Goal: Find specific page/section: Find specific page/section

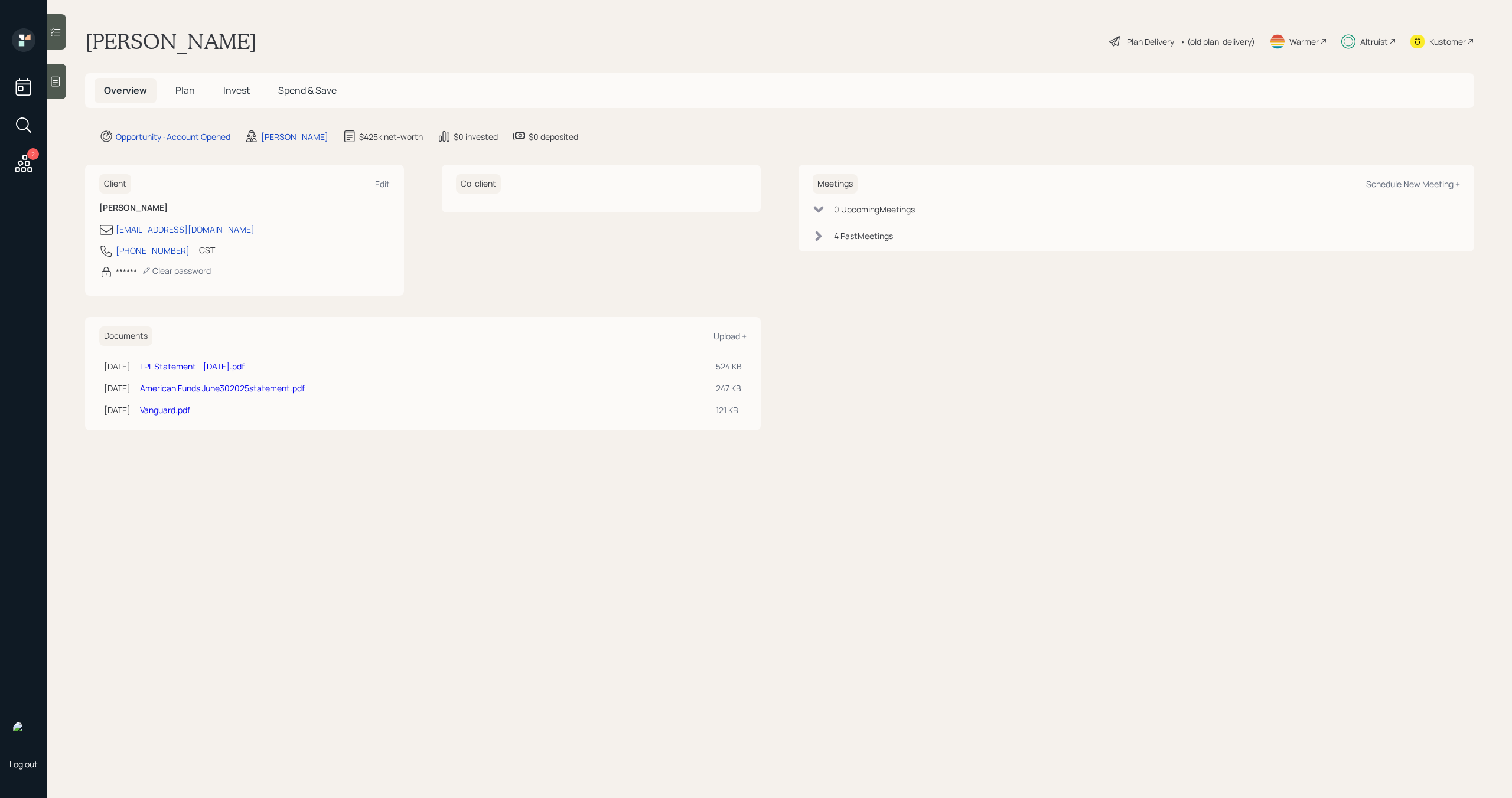
click at [245, 94] on span "Invest" at bounding box center [236, 90] width 27 height 13
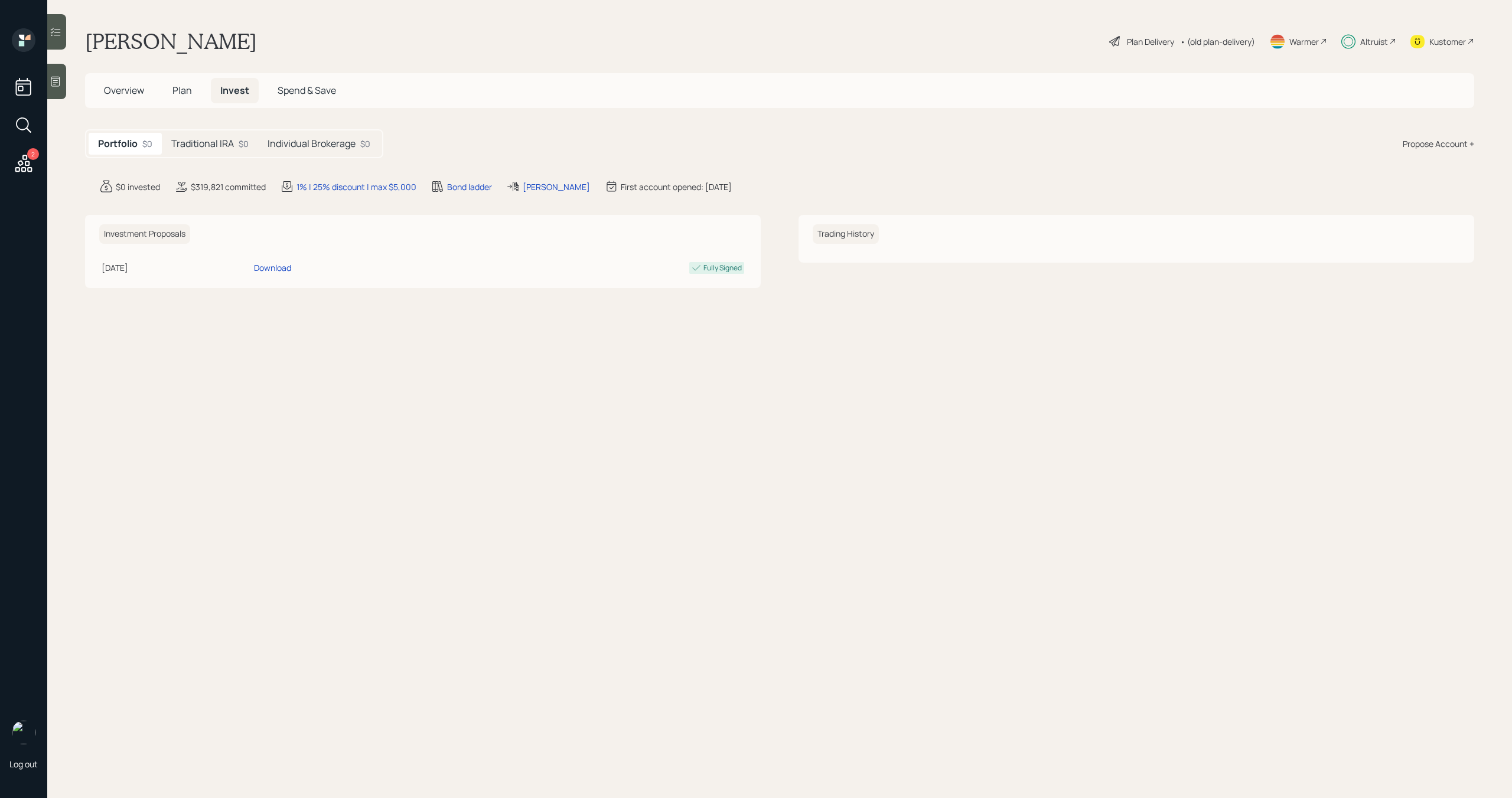
click at [228, 141] on h5 "Traditional IRA" at bounding box center [202, 143] width 63 height 11
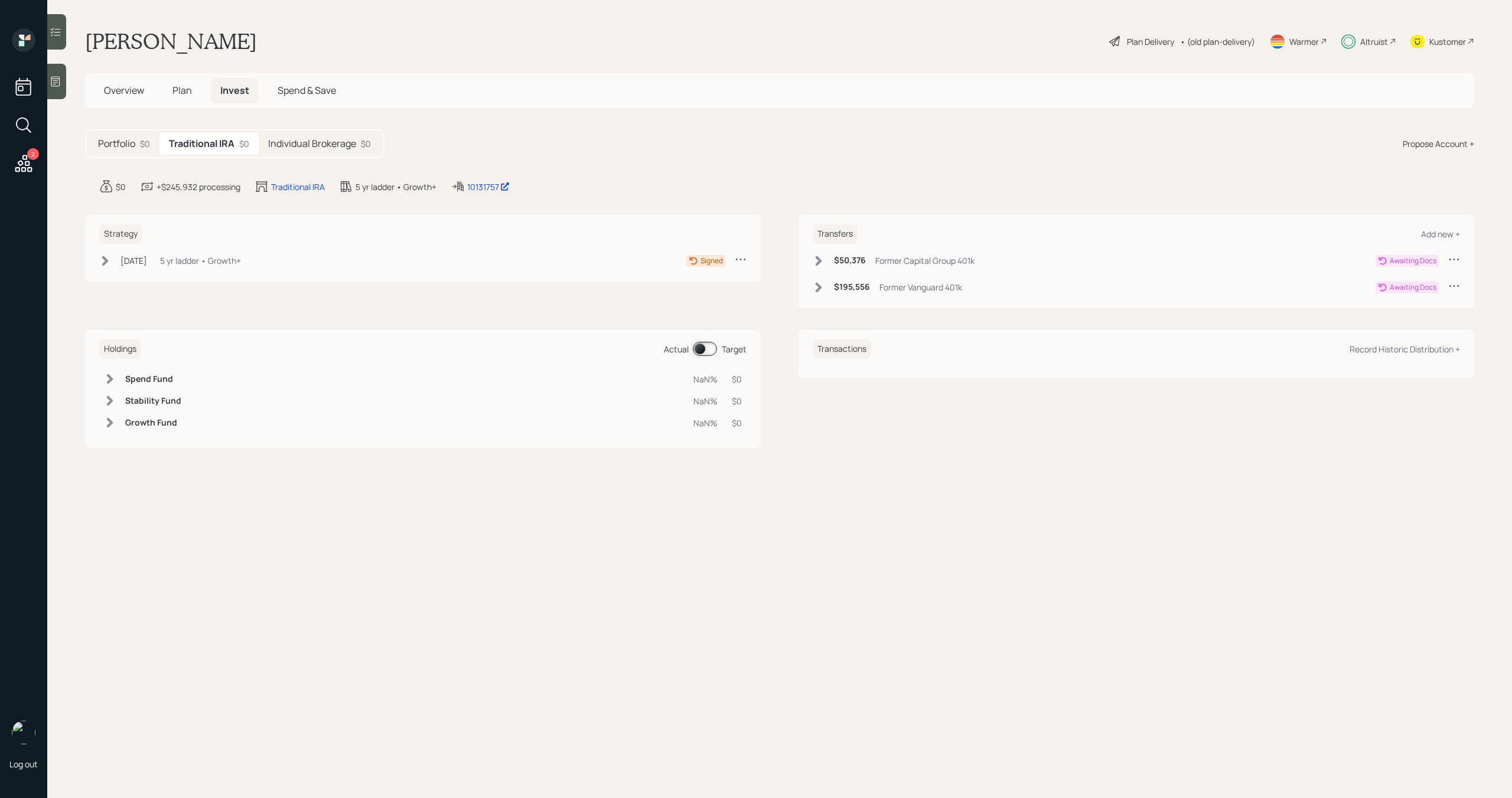
click at [327, 141] on h5 "Individual Brokerage" at bounding box center [312, 143] width 88 height 11
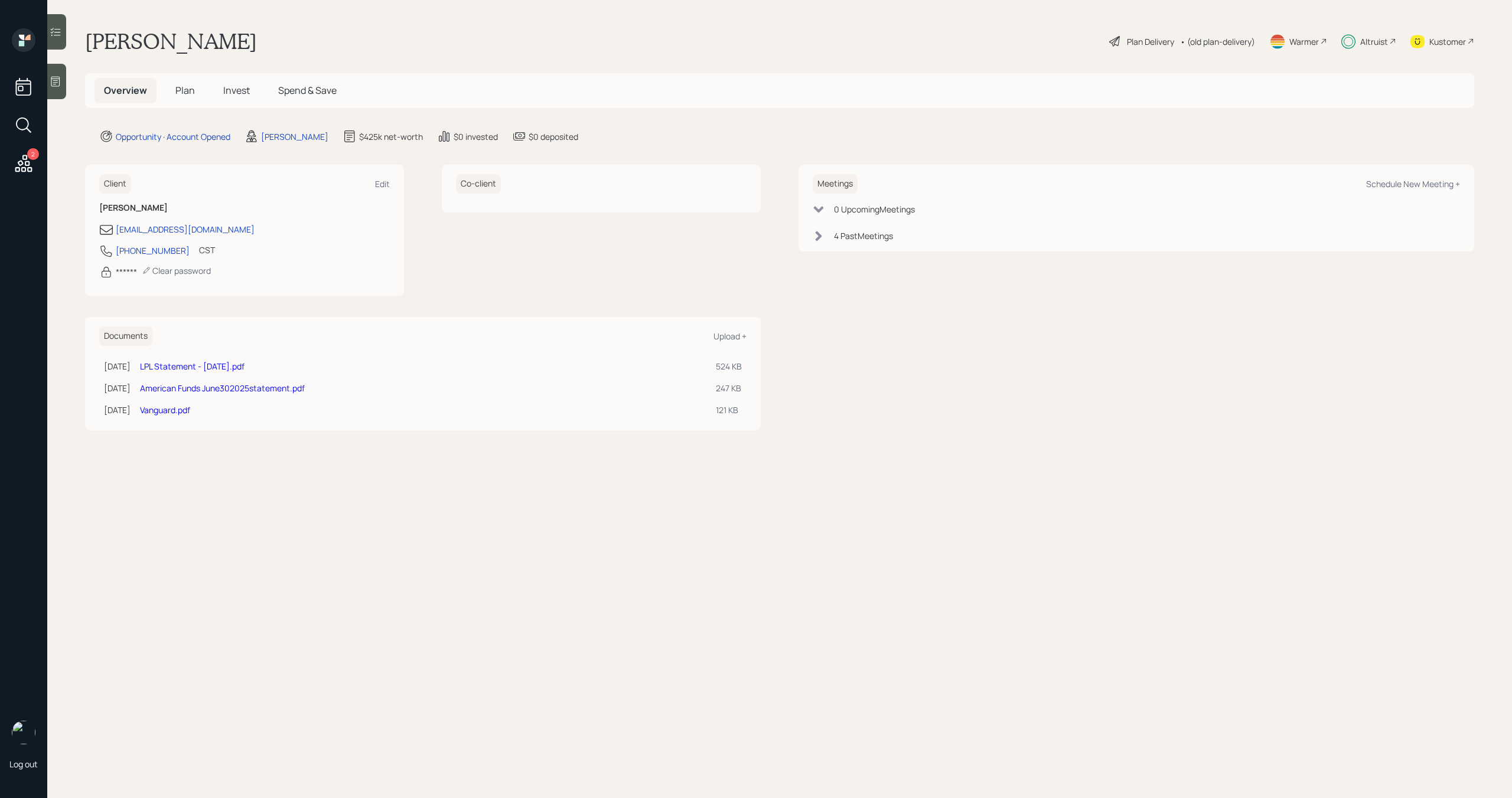
click at [1364, 40] on div "Altruist" at bounding box center [1374, 41] width 28 height 12
click at [1131, 43] on div "Plan Delivery" at bounding box center [1151, 41] width 48 height 12
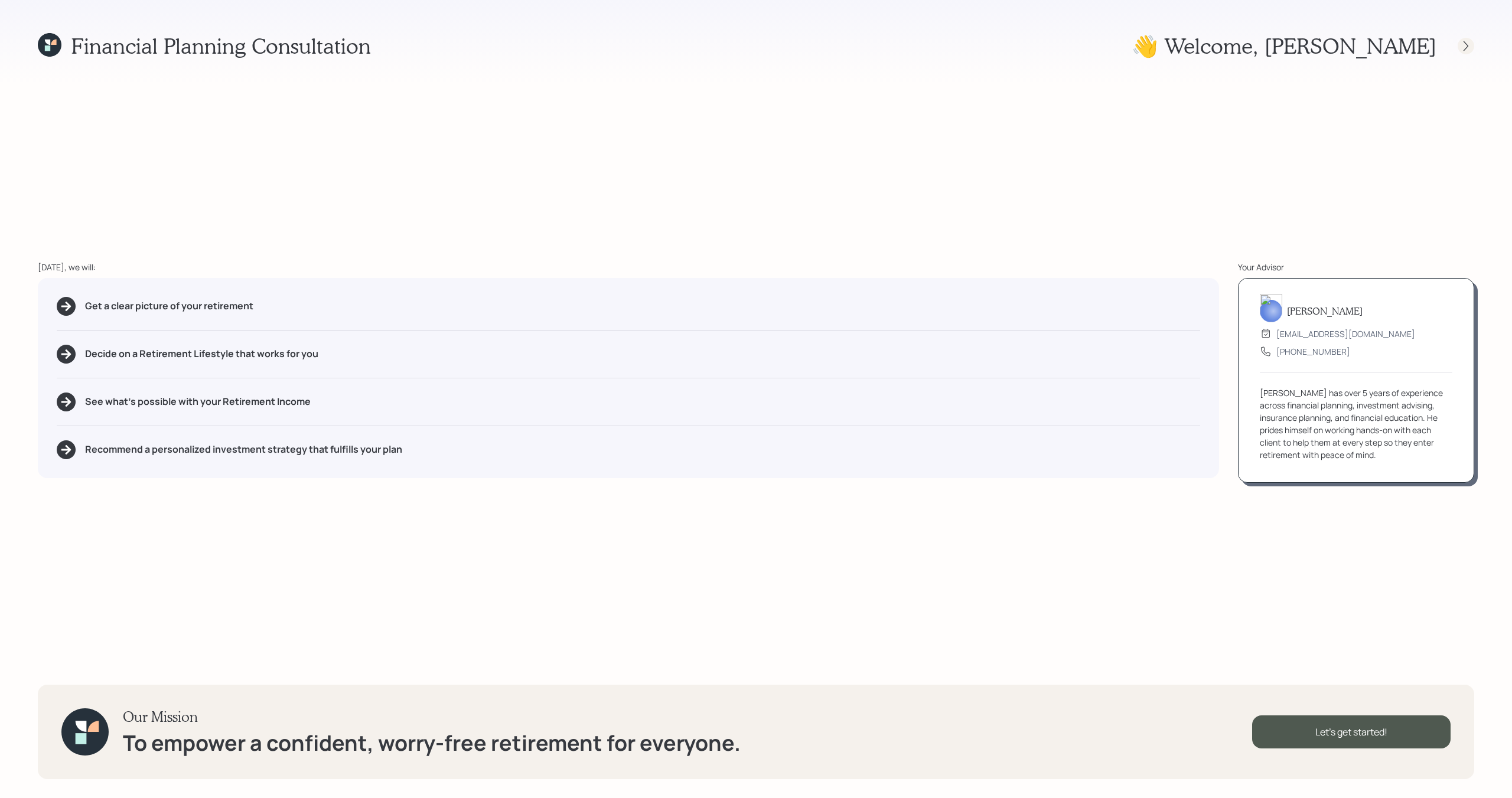
click at [1466, 39] on div at bounding box center [1466, 46] width 17 height 17
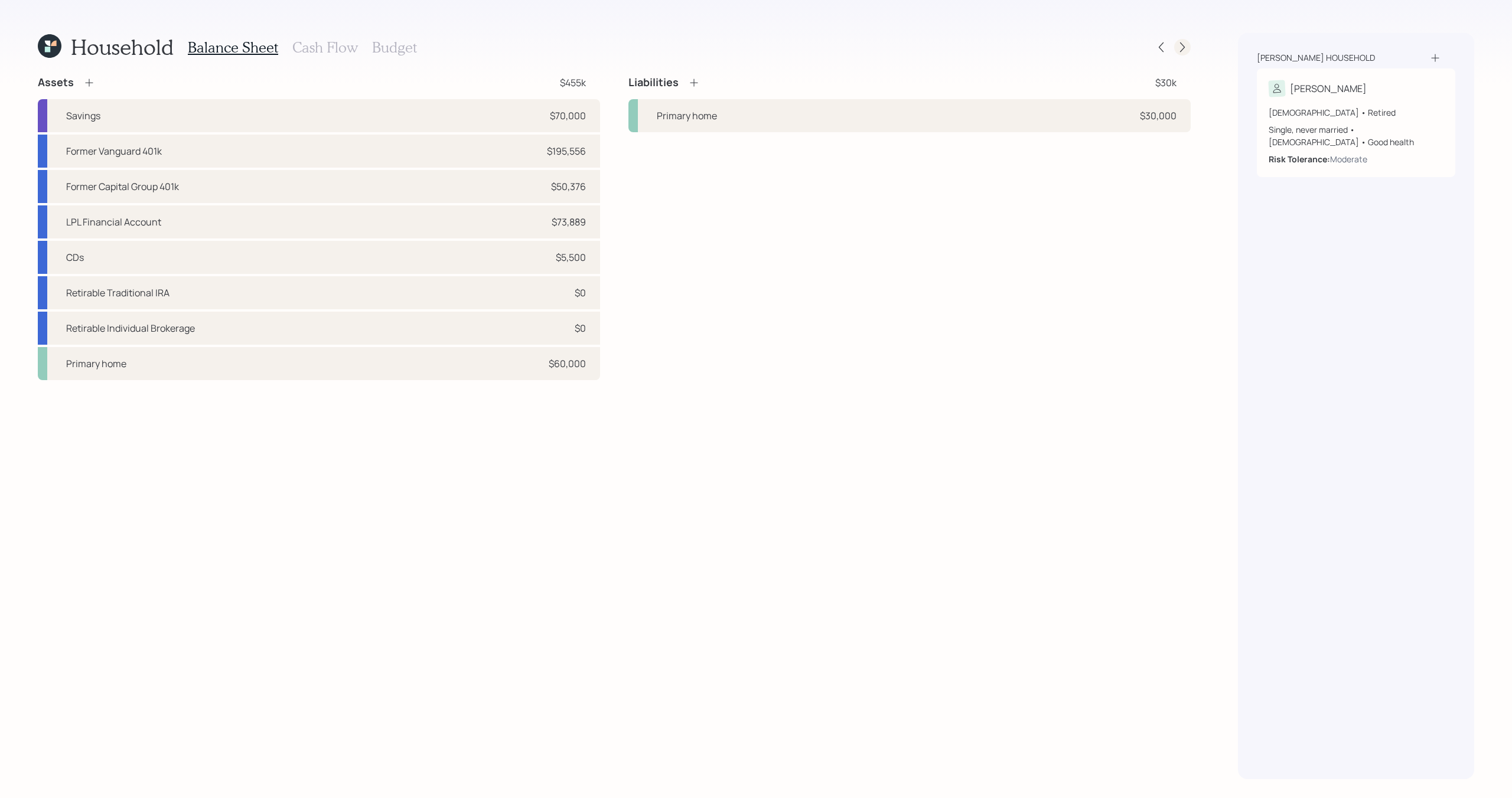
click at [1182, 47] on icon at bounding box center [1182, 47] width 12 height 12
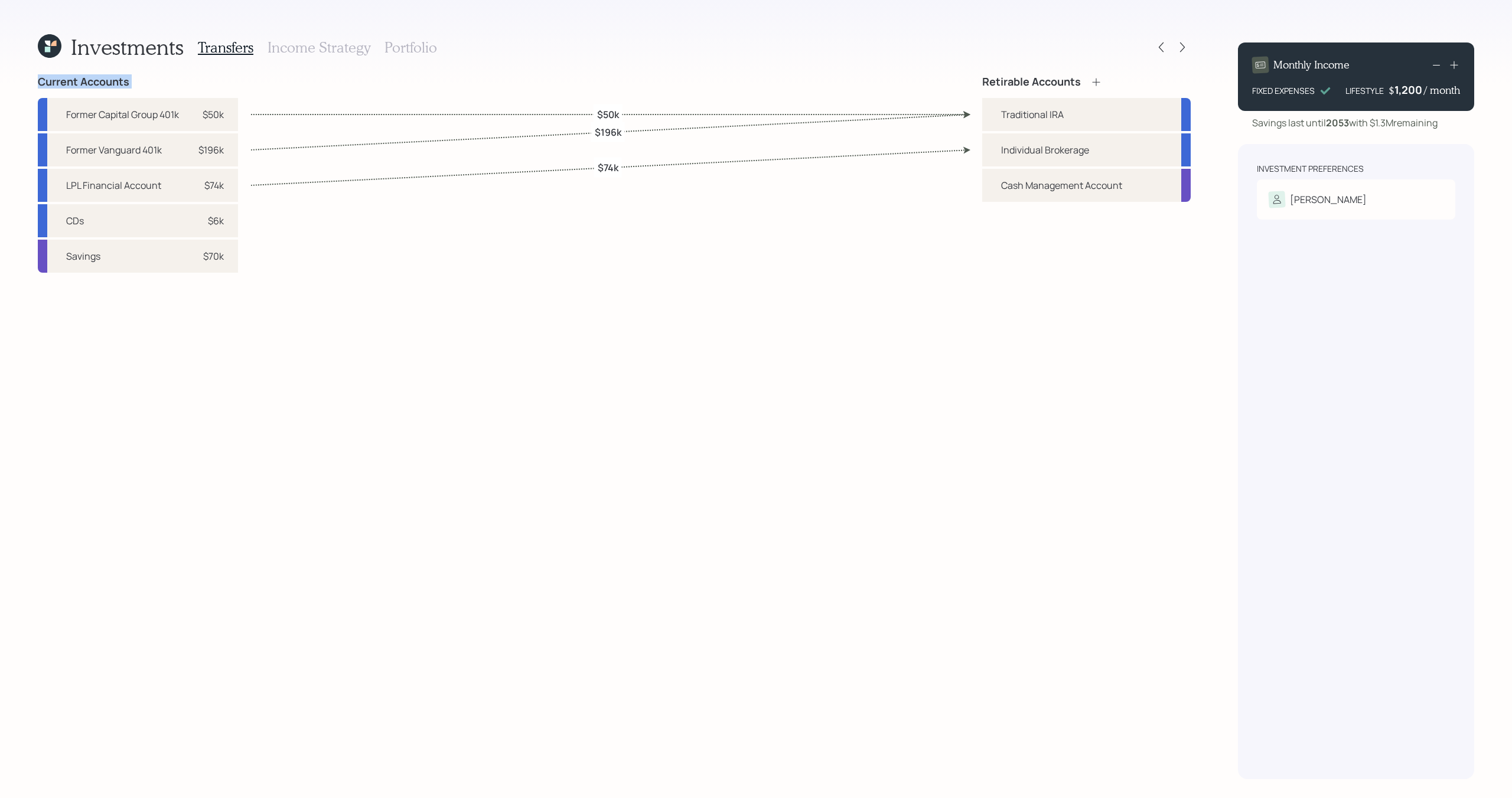
click at [1182, 47] on icon at bounding box center [1182, 47] width 12 height 12
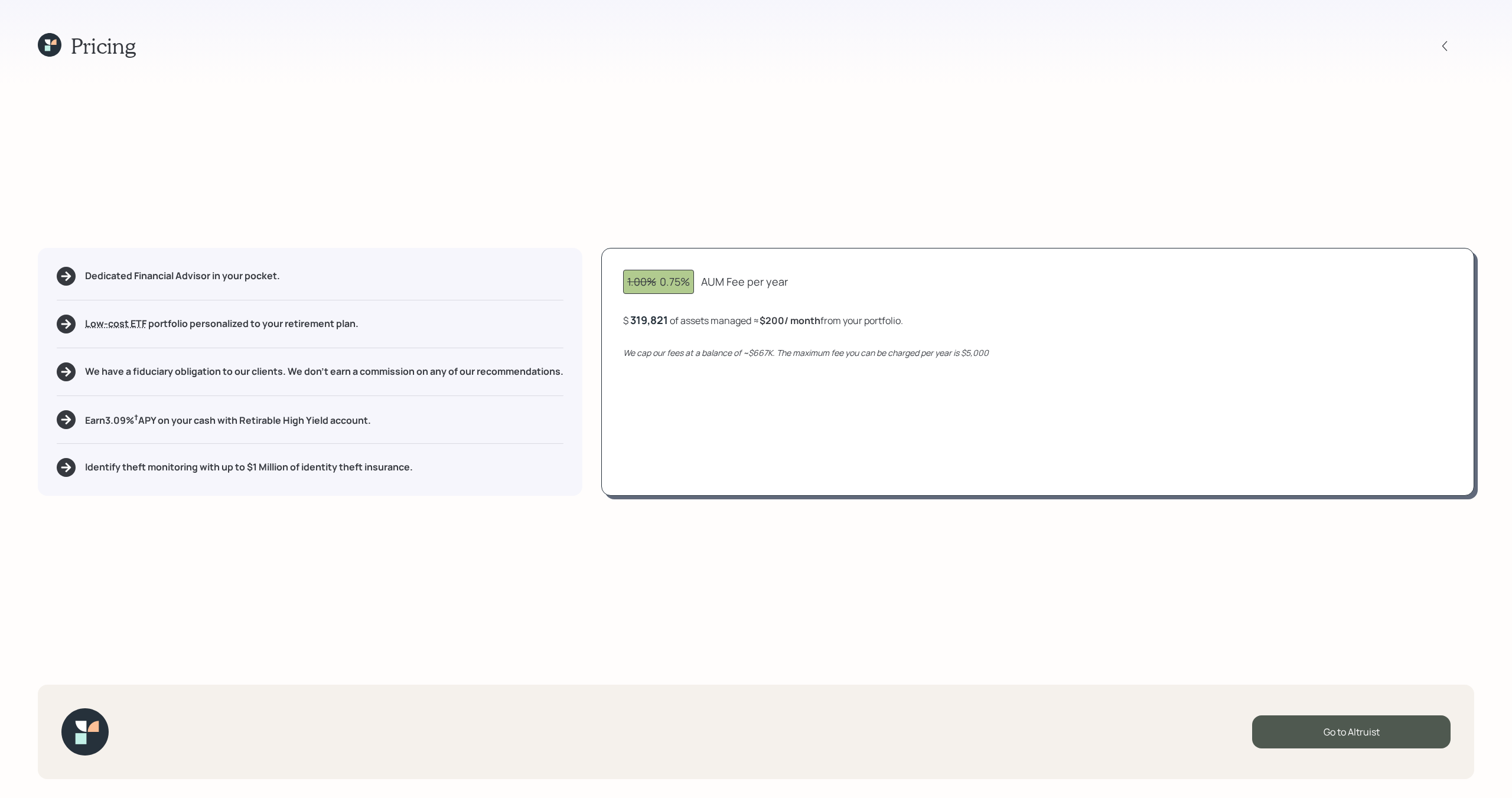
click at [53, 48] on icon at bounding box center [50, 45] width 23 height 23
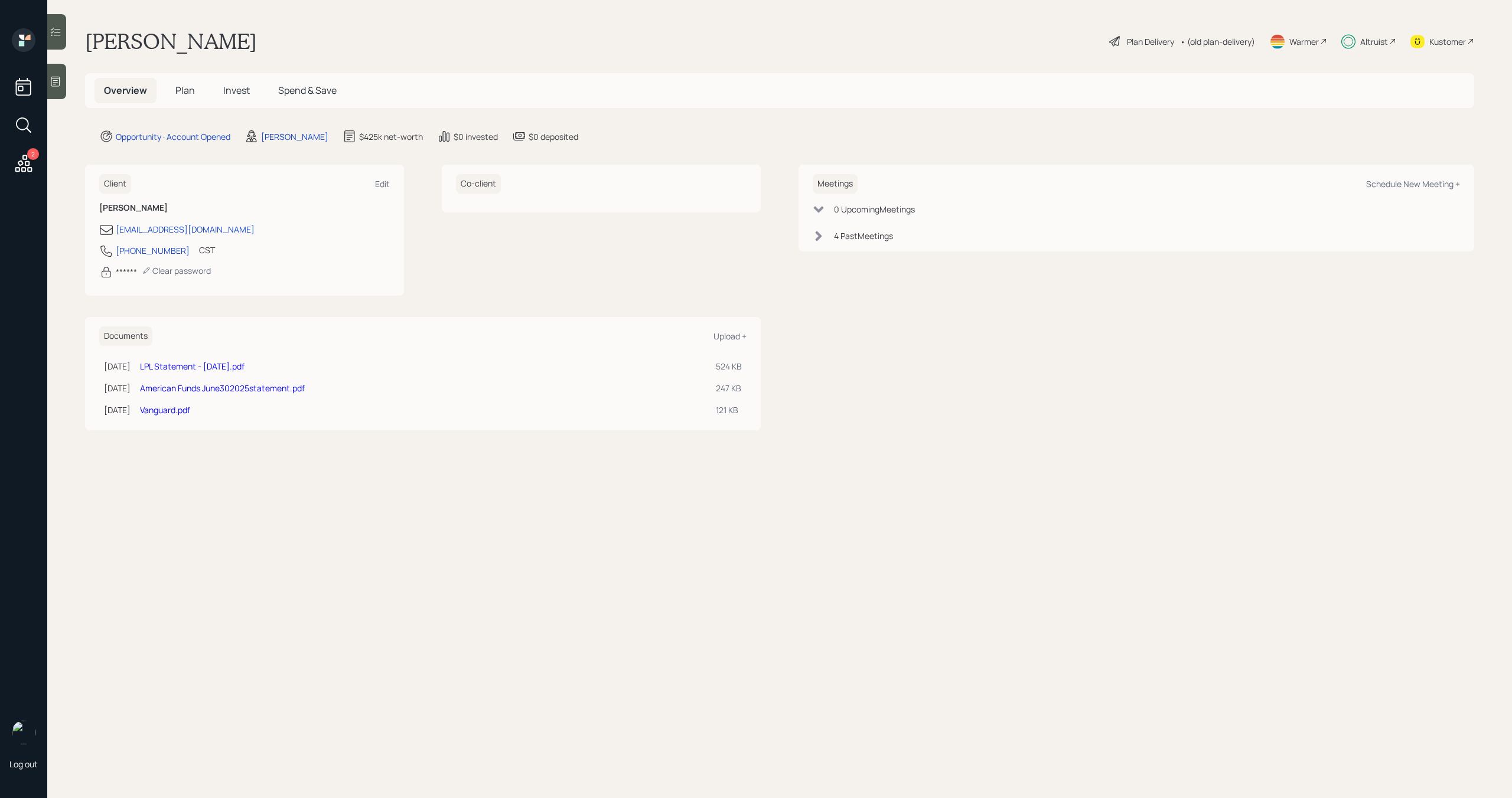
click at [236, 91] on span "Invest" at bounding box center [236, 90] width 27 height 13
click at [190, 91] on span "Plan" at bounding box center [185, 90] width 19 height 13
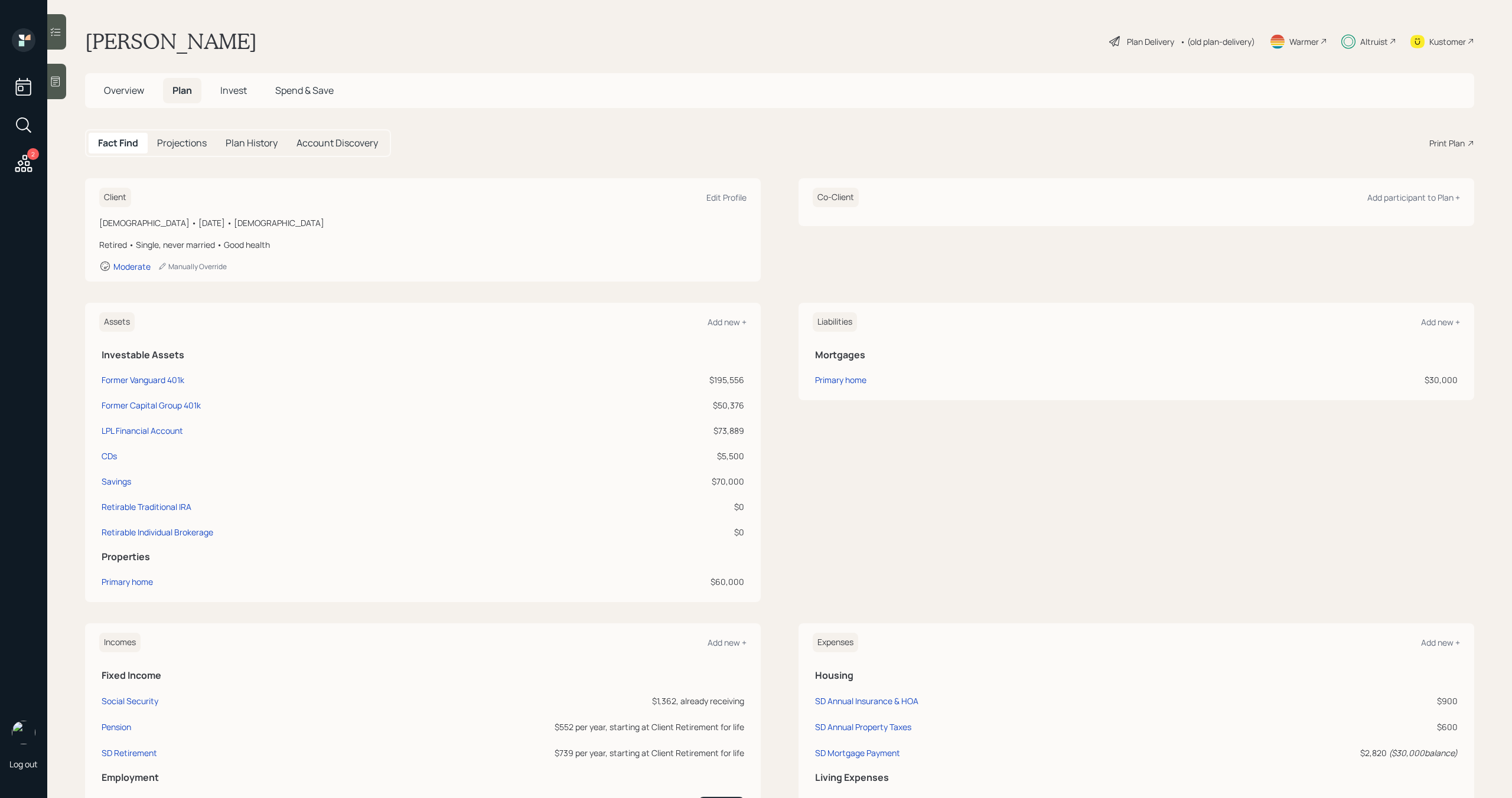
click at [1454, 143] on div "Print Plan" at bounding box center [1447, 143] width 35 height 12
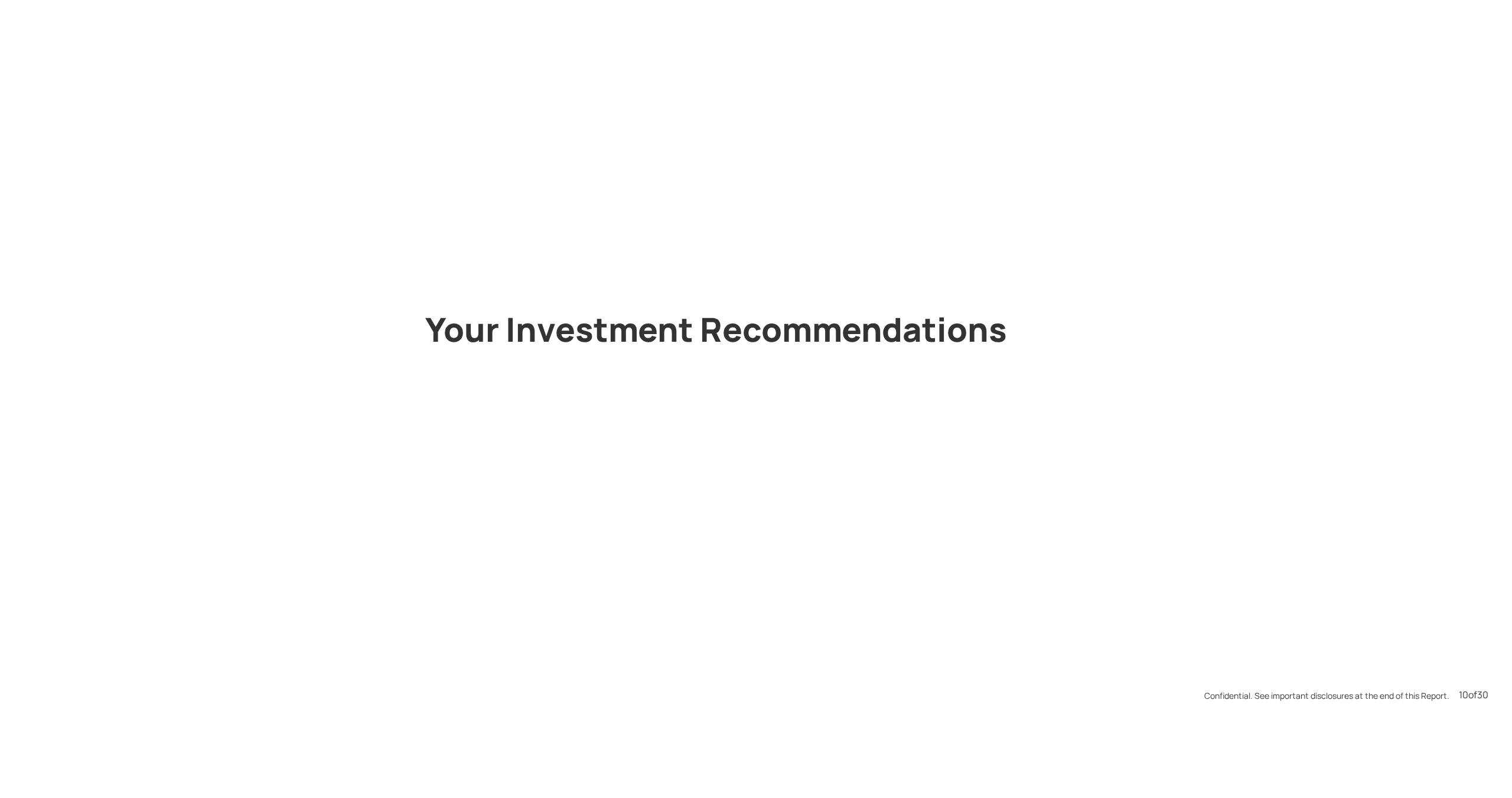
scroll to position [7183, 0]
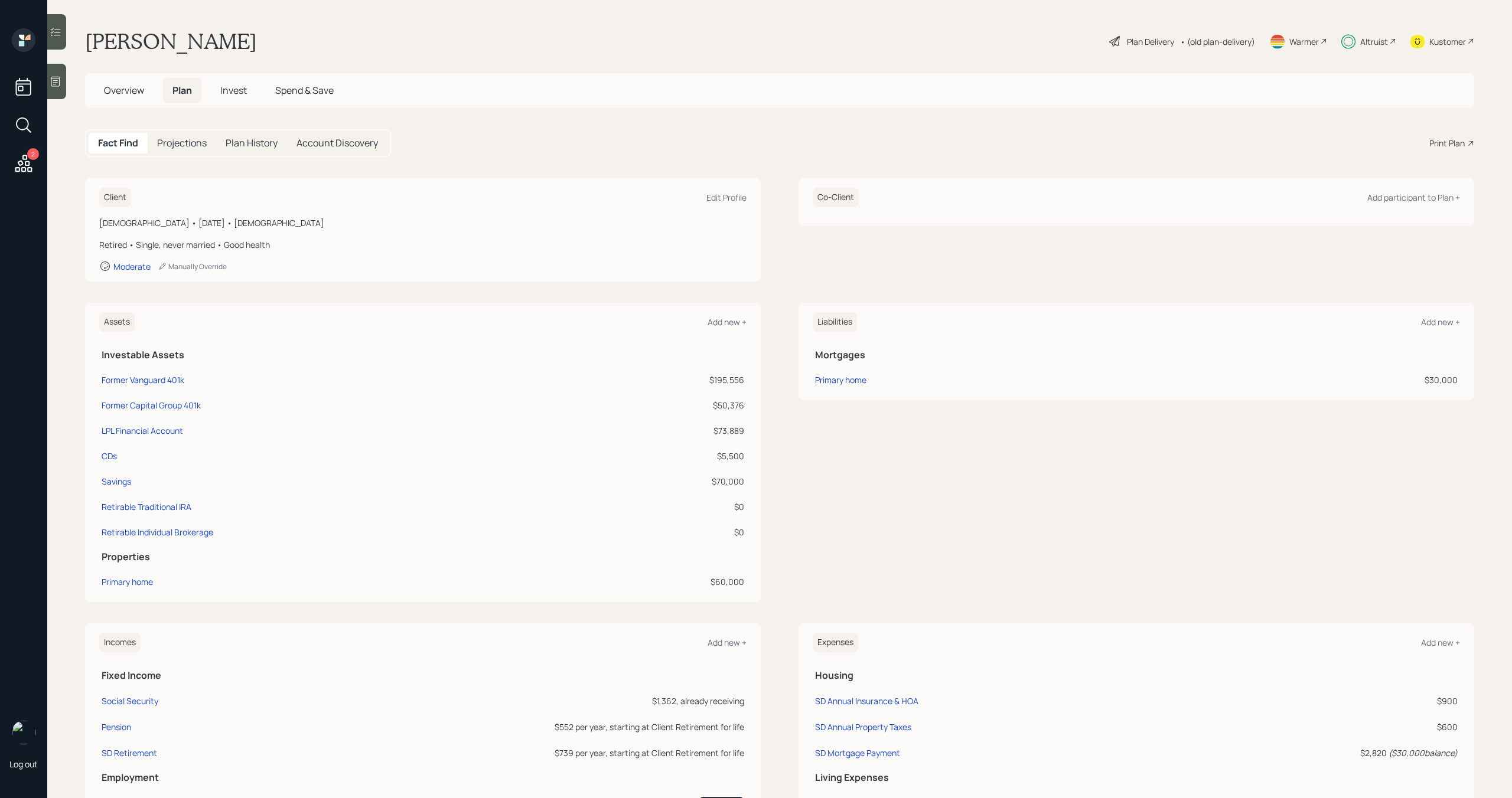
click at [25, 121] on icon at bounding box center [23, 125] width 21 height 21
type input "Kimberly Fazio"
click at [658, 128] on input "Kimberly Fazio" at bounding box center [756, 124] width 354 height 25
drag, startPoint x: 657, startPoint y: 127, endPoint x: 583, endPoint y: 127, distance: 74.0
click at [583, 127] on input "Kimberly Fazio" at bounding box center [756, 124] width 354 height 25
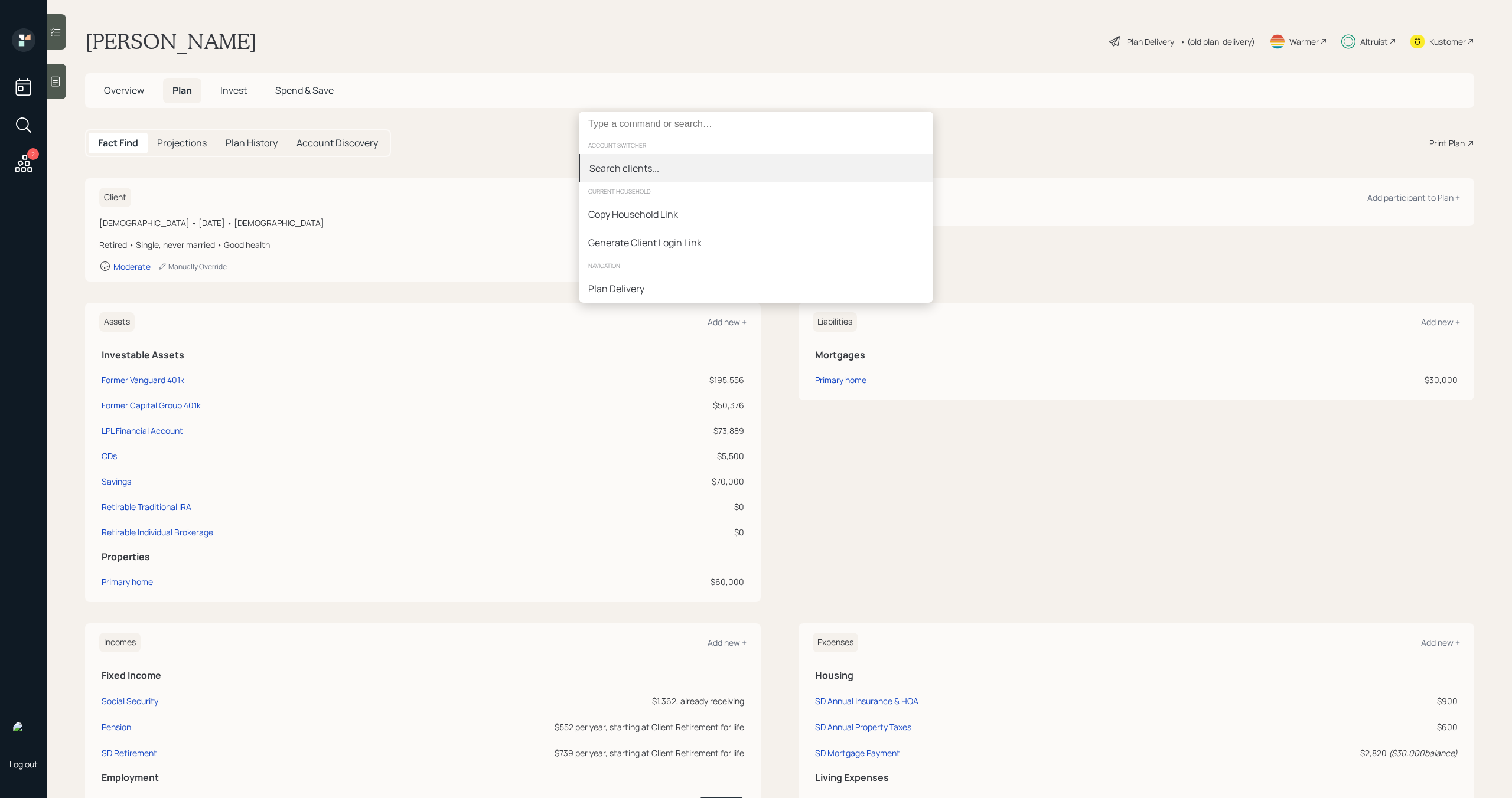
click at [612, 172] on div "Search clients..." at bounding box center [624, 168] width 70 height 14
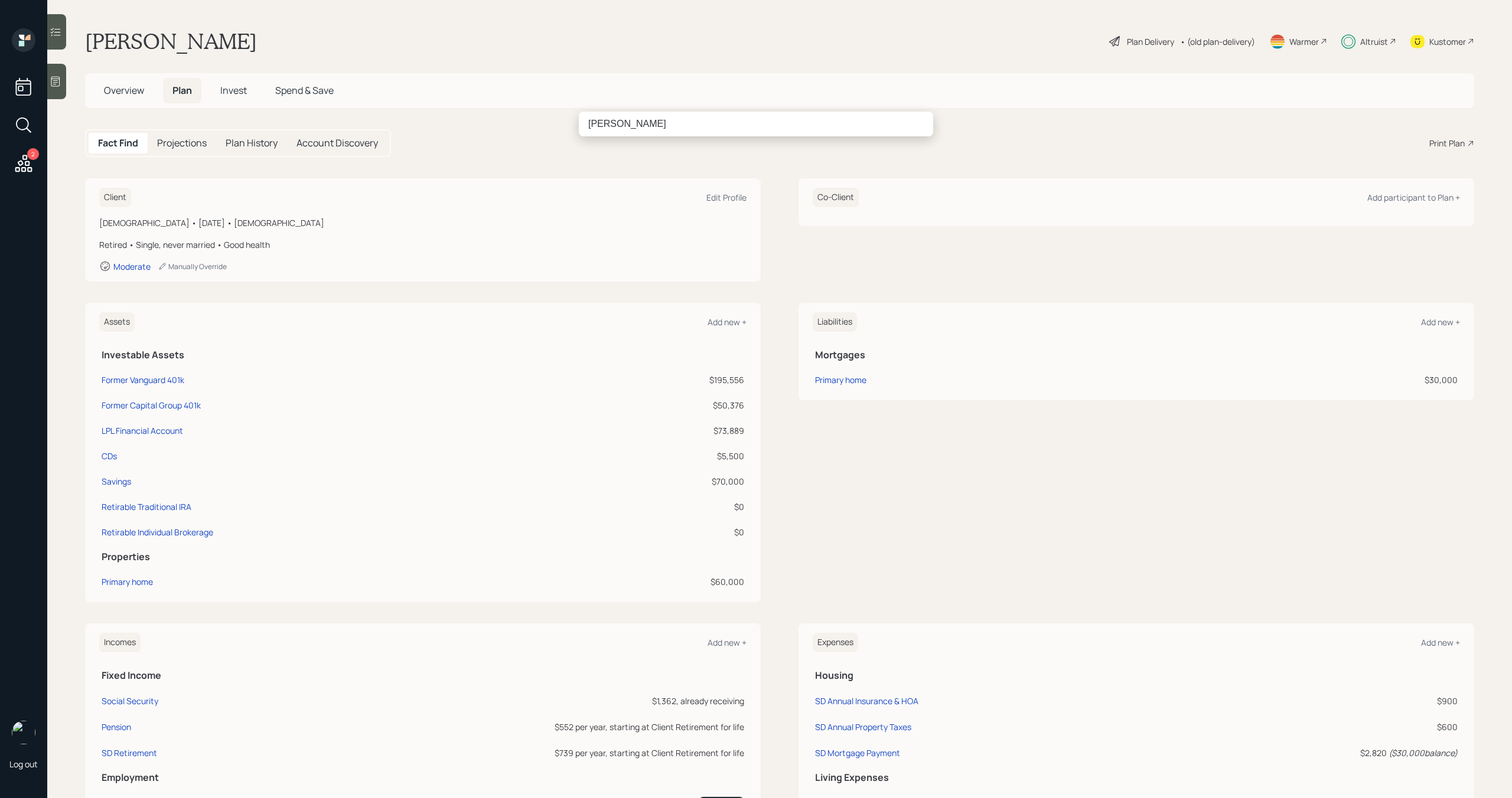
click at [662, 129] on input "Fazio" at bounding box center [756, 124] width 354 height 25
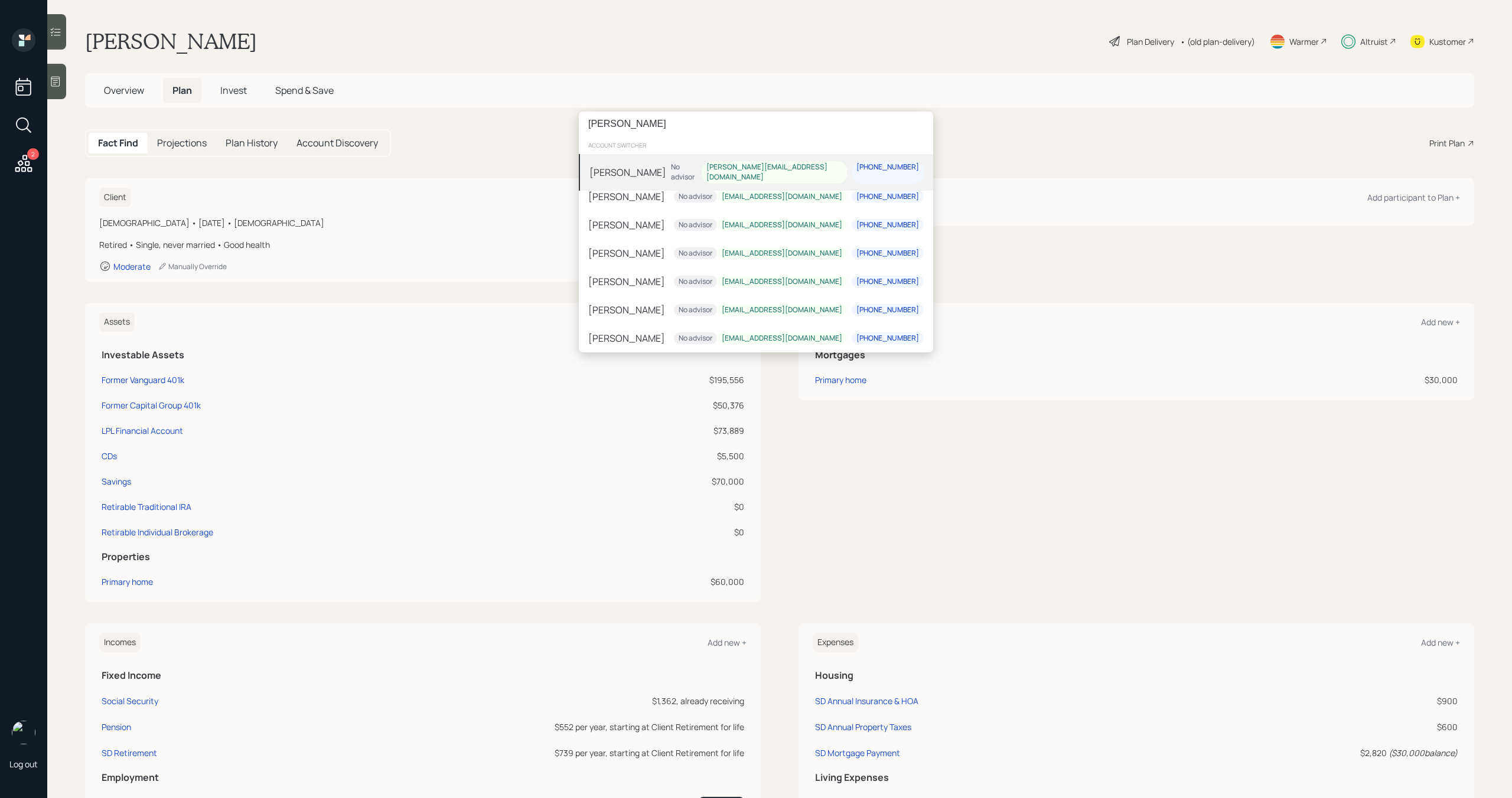
type input "Fazio"
click at [670, 173] on div "Kim Fazio No advisor kim.reynolds56@gmail.com 414-914-1456" at bounding box center [756, 172] width 354 height 37
